Goal: Register for event/course

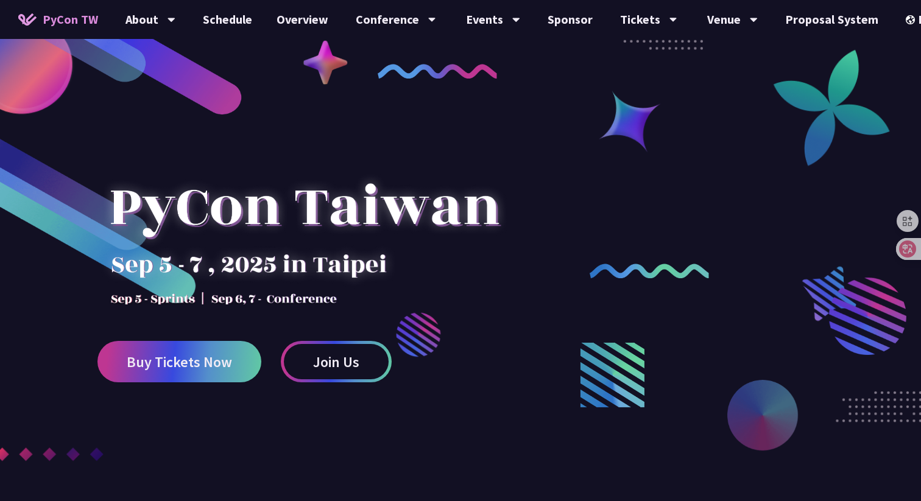
click at [267, 260] on div at bounding box center [304, 219] width 414 height 171
click at [272, 261] on div at bounding box center [304, 219] width 414 height 171
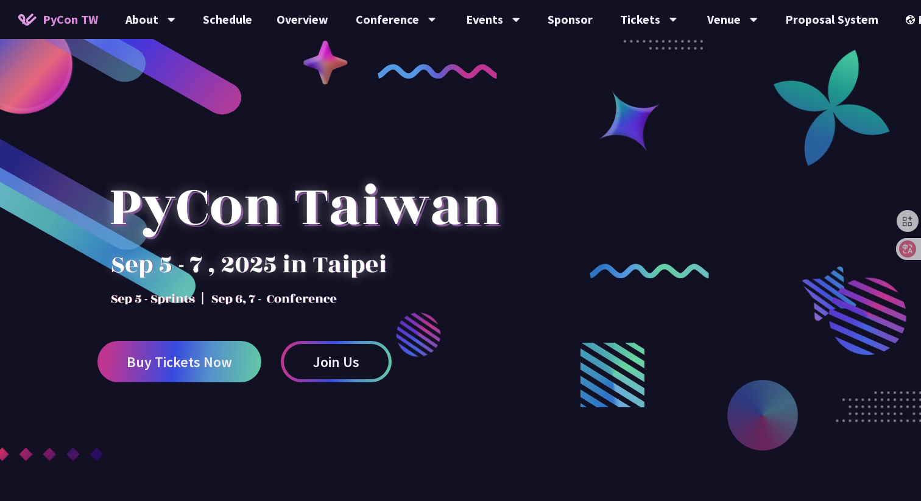
click at [272, 261] on div at bounding box center [304, 219] width 414 height 171
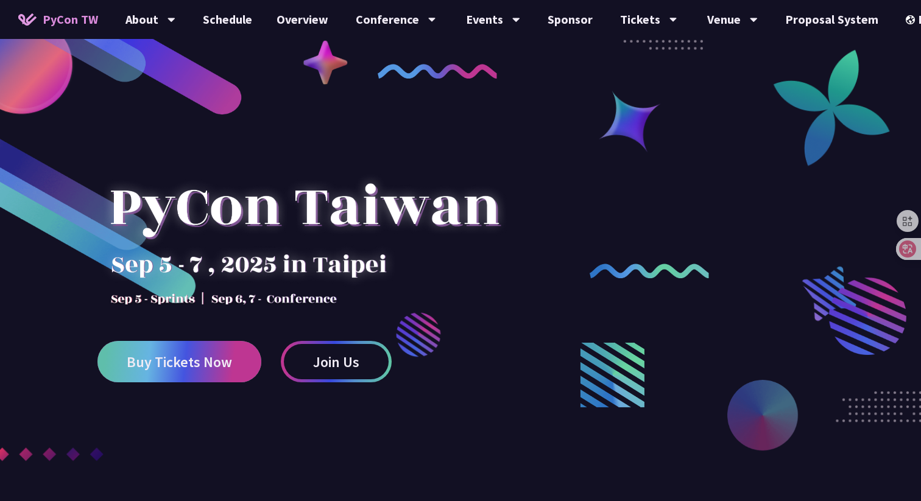
click at [214, 348] on link "Buy Tickets Now" at bounding box center [179, 361] width 164 height 41
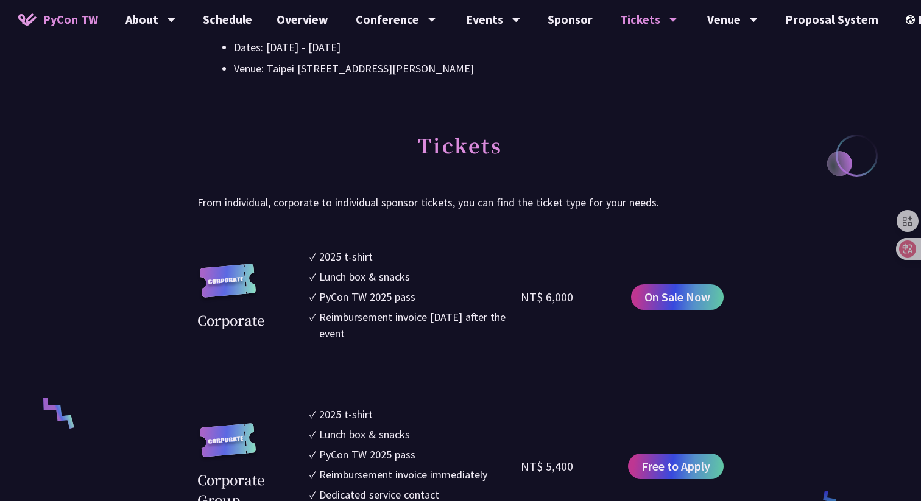
scroll to position [539, 0]
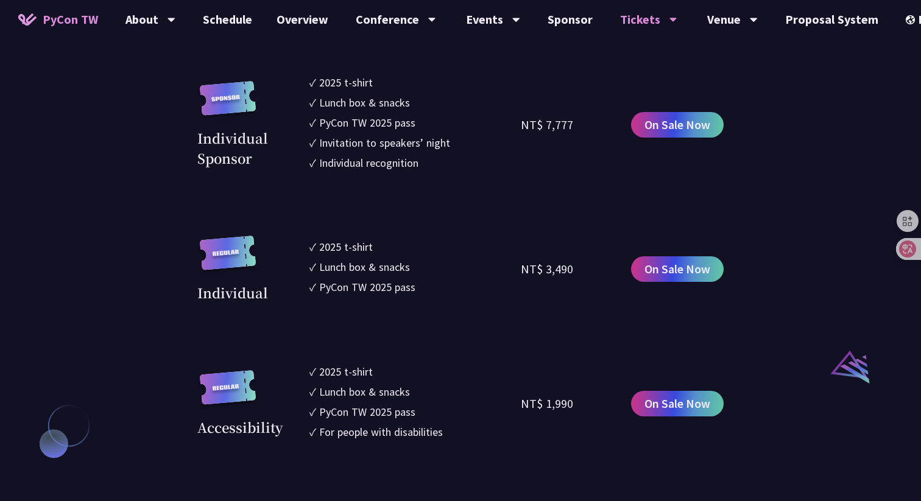
scroll to position [1022, 0]
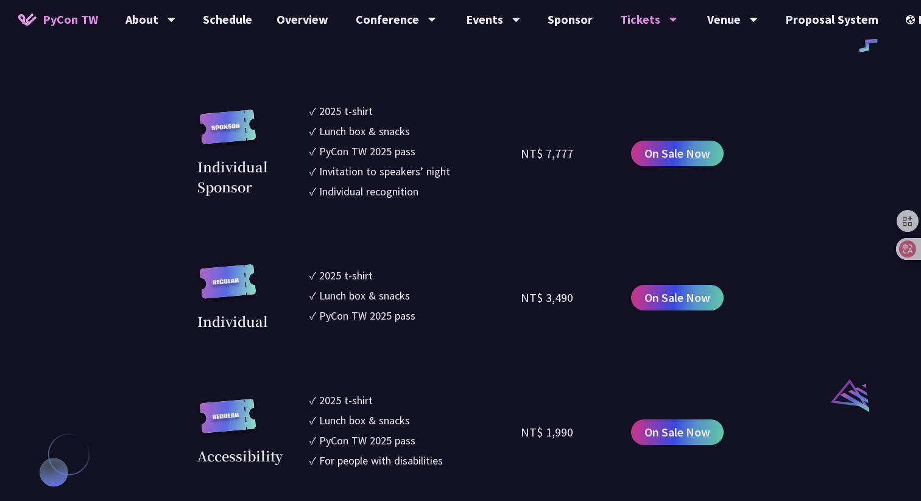
click at [480, 236] on section "Corporate ✓ 2025 t-shirt ✓ Lunch box & snacks ✓ PyCon TW 2025 pass ✓ Reimbursem…" at bounding box center [460, 182] width 526 height 837
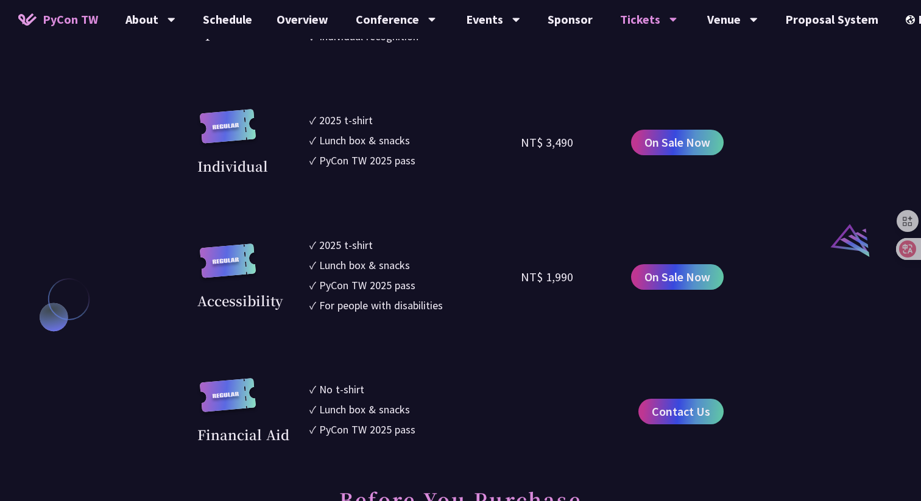
scroll to position [1180, 0]
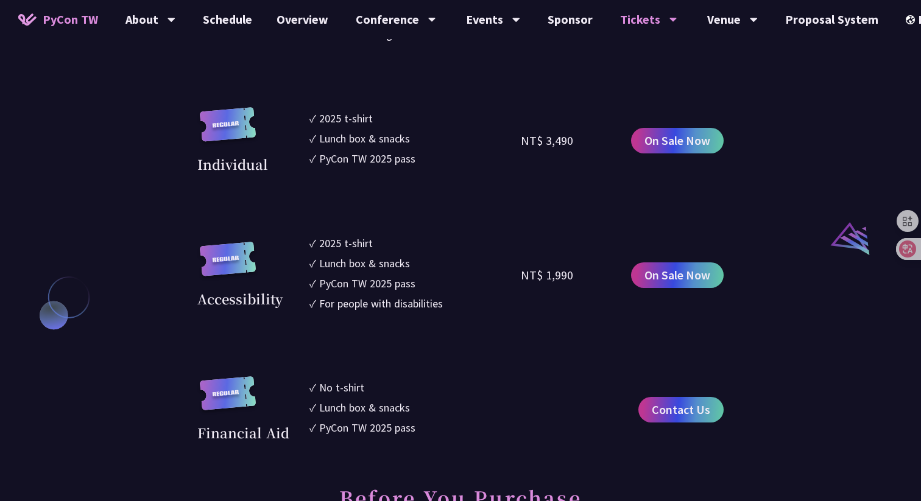
drag, startPoint x: 323, startPoint y: 279, endPoint x: 421, endPoint y: 285, distance: 98.3
click at [421, 285] on li "✓ PyCon TW 2025 pass" at bounding box center [415, 283] width 211 height 16
click at [414, 372] on section "Corporate ✓ 2025 t-shirt ✓ Lunch box & snacks ✓ PyCon TW 2025 pass ✓ Reimbursem…" at bounding box center [460, 24] width 526 height 837
drag, startPoint x: 323, startPoint y: 390, endPoint x: 406, endPoint y: 421, distance: 88.5
click at [406, 421] on ul "✓ No t-shirt ✓ Lunch box & snacks ✓ PyCon TW 2025 pass" at bounding box center [415, 410] width 211 height 67
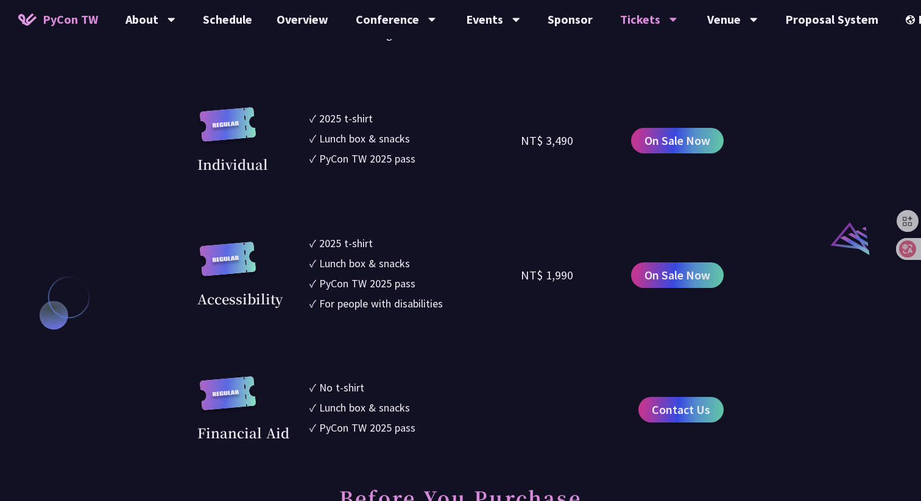
click at [406, 421] on div "PyCon TW 2025 pass" at bounding box center [367, 428] width 96 height 16
click at [411, 302] on div "For people with disabilities" at bounding box center [381, 304] width 124 height 16
click at [506, 392] on li "✓ No t-shirt" at bounding box center [415, 388] width 211 height 16
click at [657, 414] on span "Contact Us" at bounding box center [681, 410] width 58 height 18
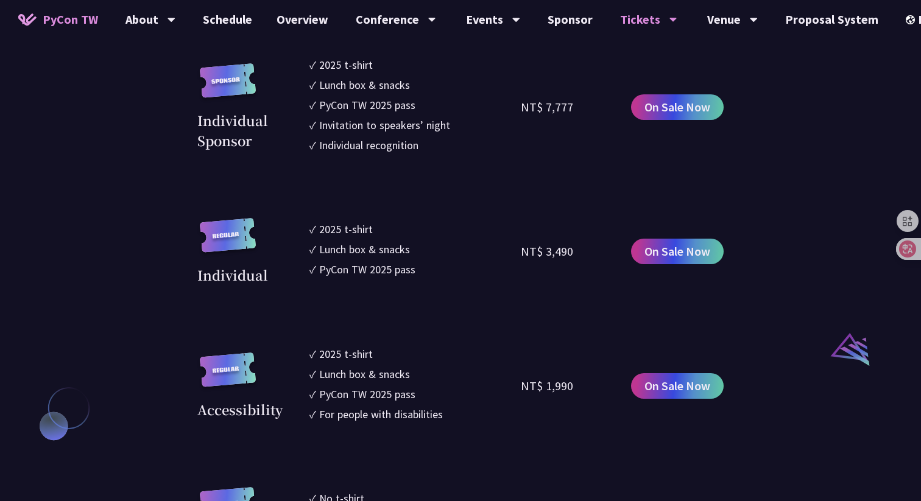
scroll to position [1055, 0]
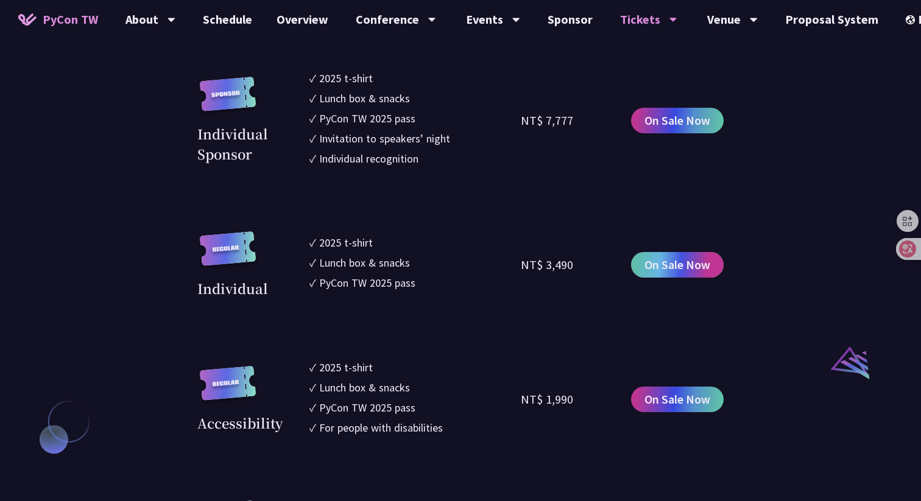
click at [665, 269] on span "On Sale Now" at bounding box center [678, 265] width 66 height 18
drag, startPoint x: 540, startPoint y: 263, endPoint x: 581, endPoint y: 262, distance: 40.2
click at [581, 263] on div "NT$ 3,490" at bounding box center [574, 265] width 106 height 67
copy div "3,490"
click at [672, 264] on span "On Sale Now" at bounding box center [678, 265] width 66 height 18
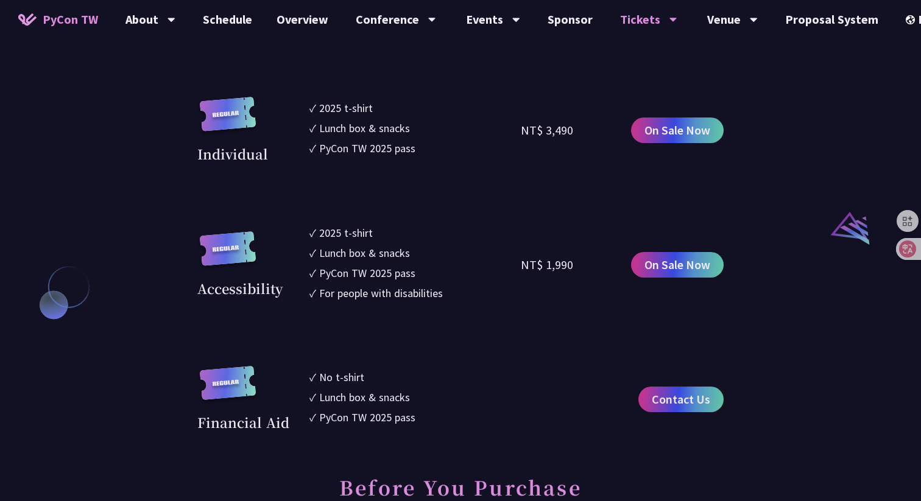
scroll to position [1208, 0]
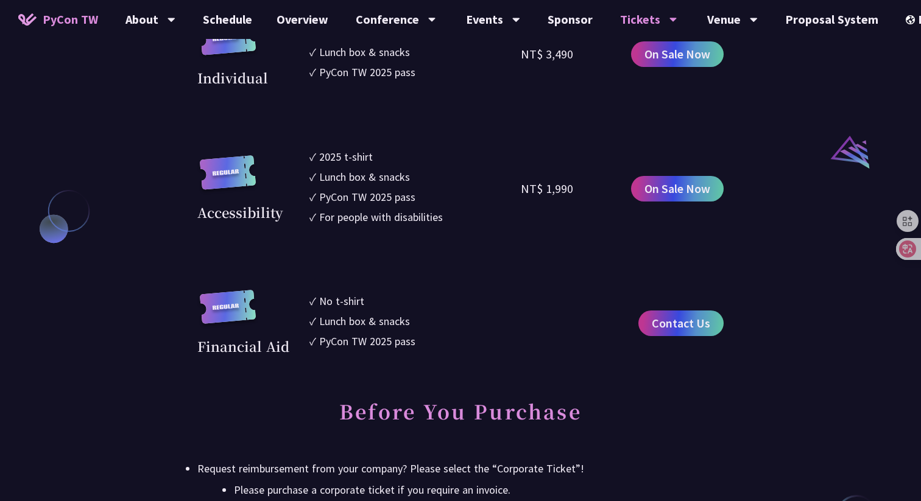
click at [776, 282] on div "Conference Information Sprint Dates: September 5, 2025 Venue: TBD Main Conferen…" at bounding box center [460, 490] width 921 height 2830
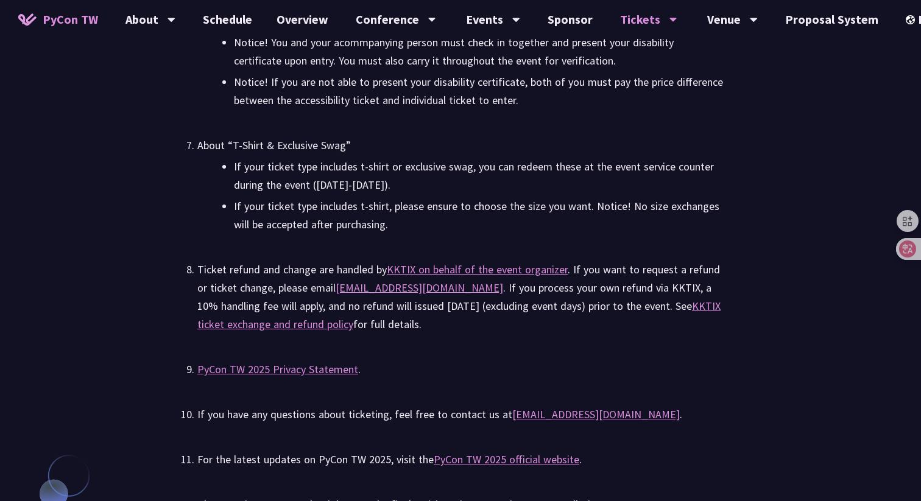
scroll to position [2571, 0]
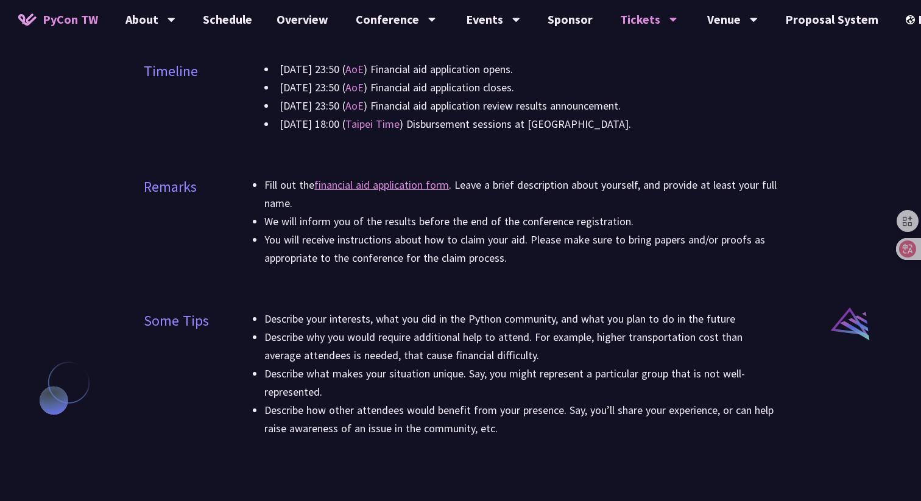
scroll to position [753, 0]
click at [354, 187] on link "financial aid application form" at bounding box center [381, 186] width 135 height 14
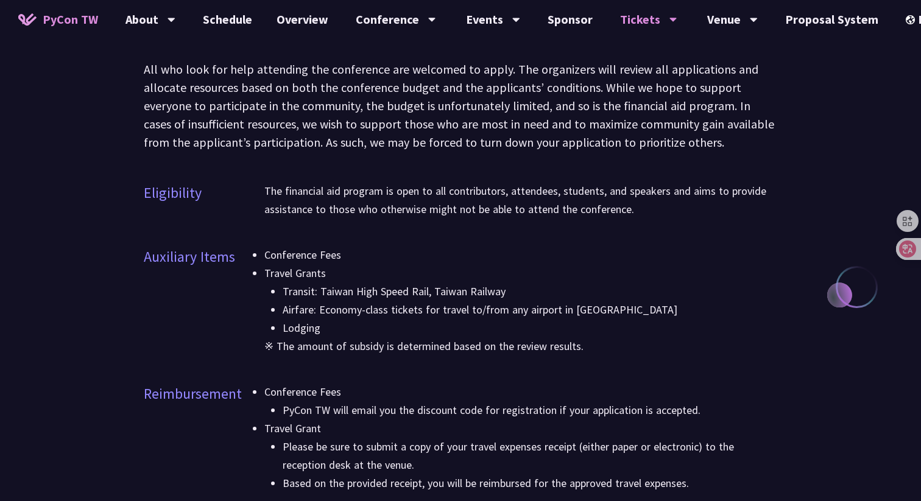
scroll to position [53, 0]
